Goal: Navigation & Orientation: Find specific page/section

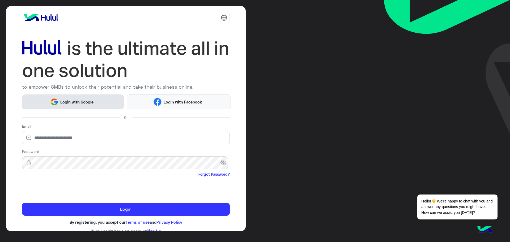
click at [91, 100] on span "Login with Google" at bounding box center [76, 102] width 37 height 6
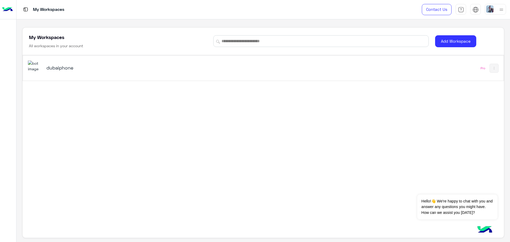
click at [166, 79] on div "dubaiphone Pro" at bounding box center [263, 68] width 480 height 25
